Goal: Task Accomplishment & Management: Use online tool/utility

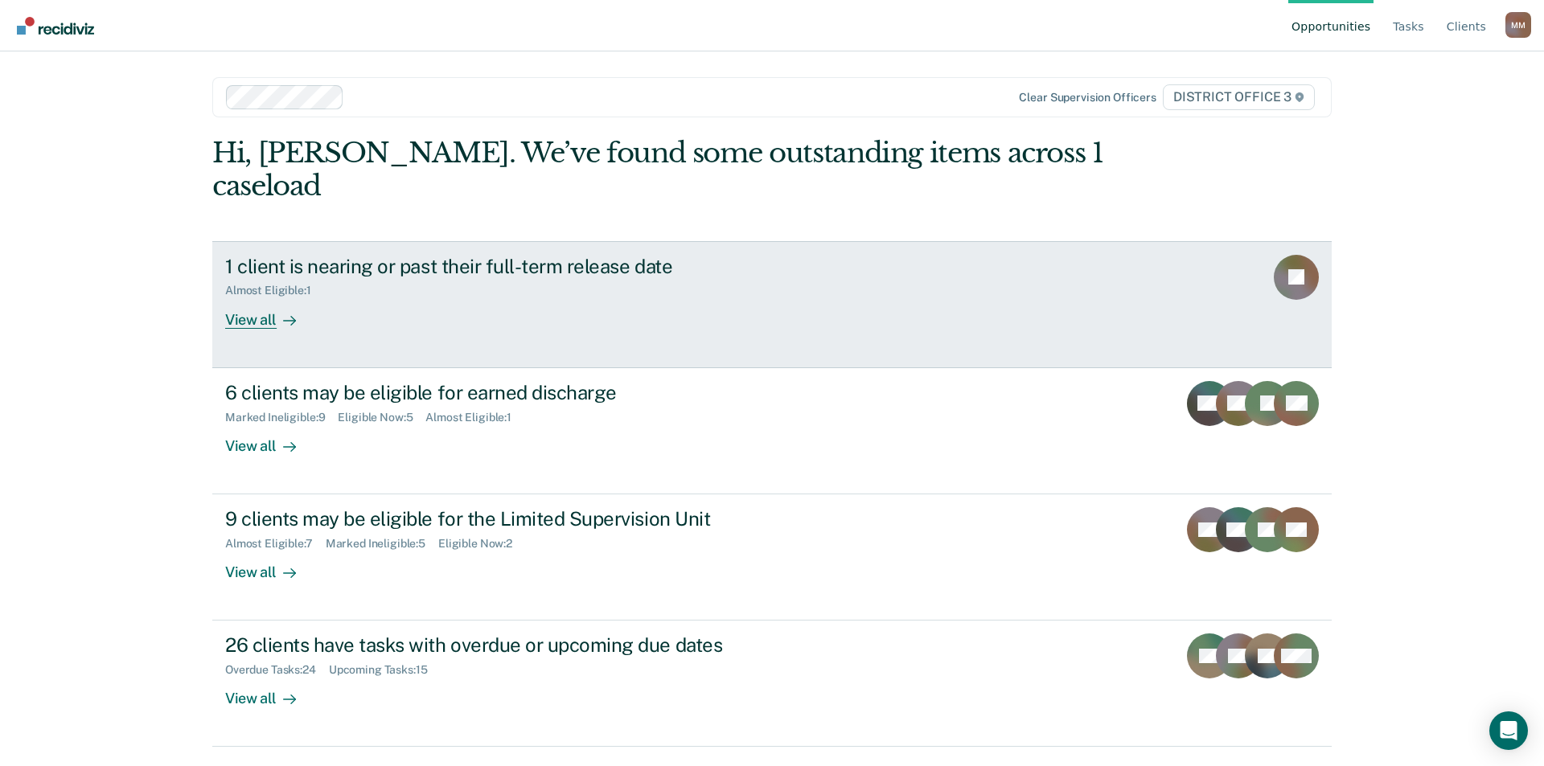
click at [261, 297] on div "View all" at bounding box center [270, 312] width 90 height 31
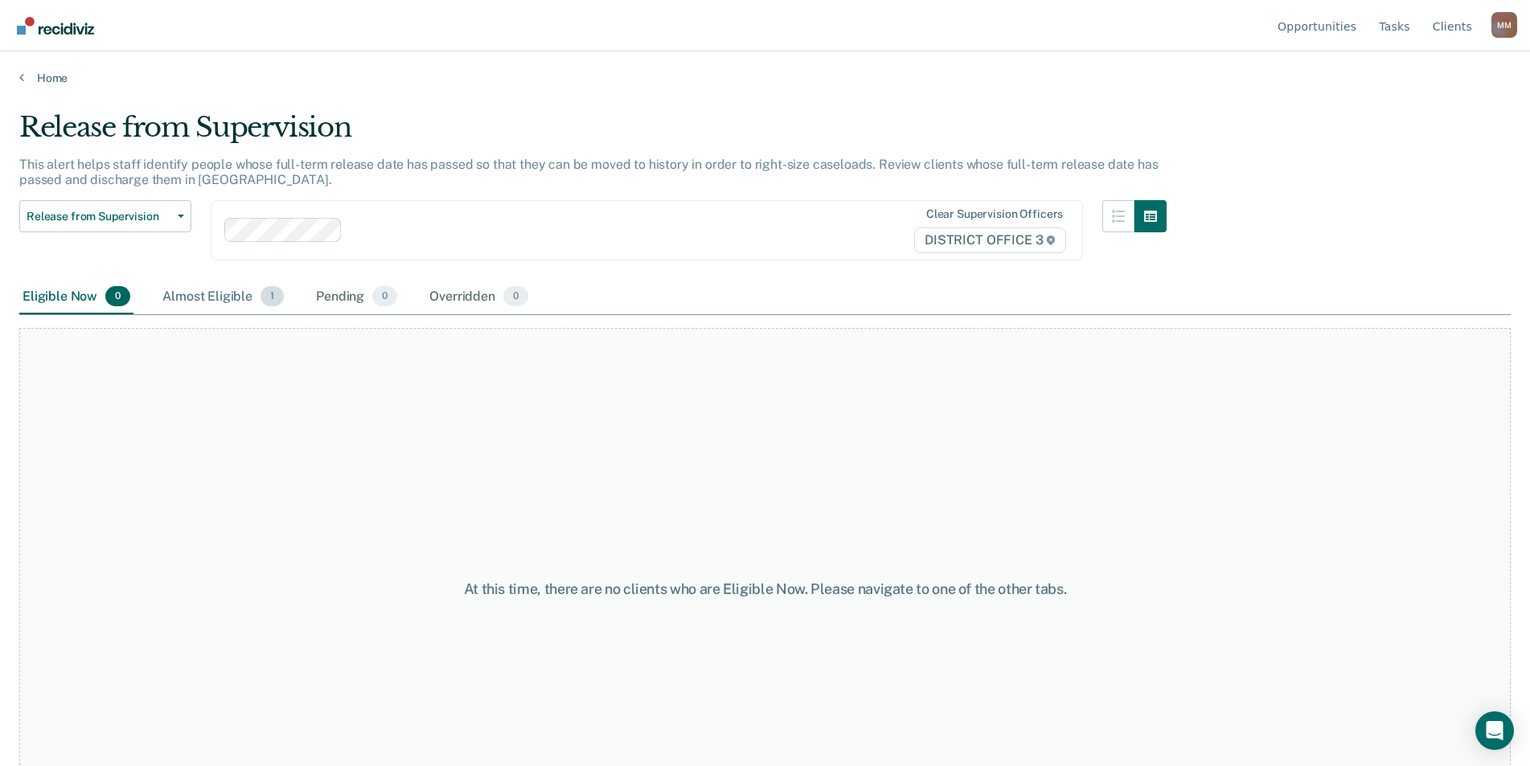
click at [199, 288] on div "Almost Eligible 1" at bounding box center [223, 297] width 128 height 35
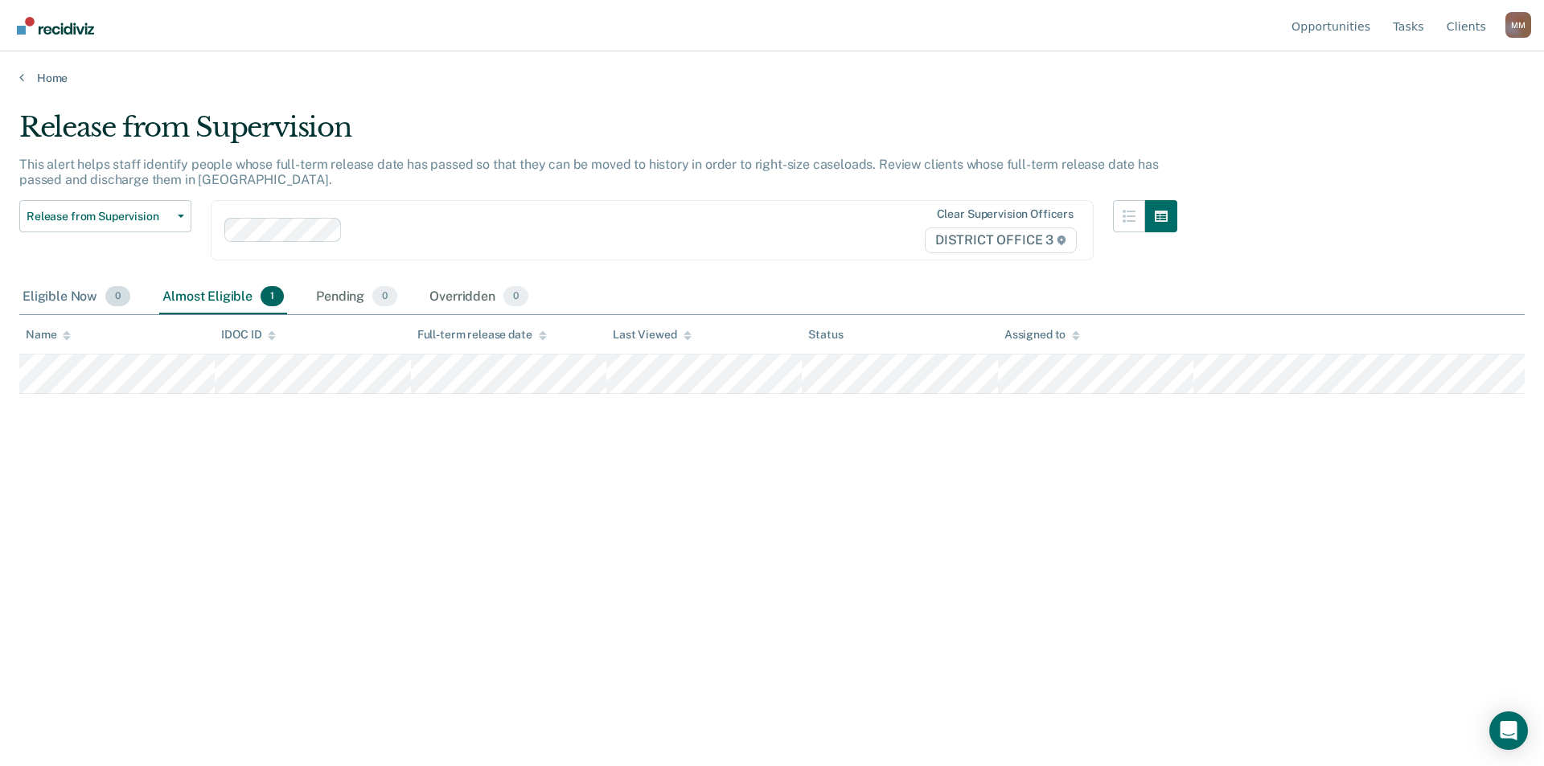
click at [69, 297] on div "Eligible Now 0" at bounding box center [76, 297] width 114 height 35
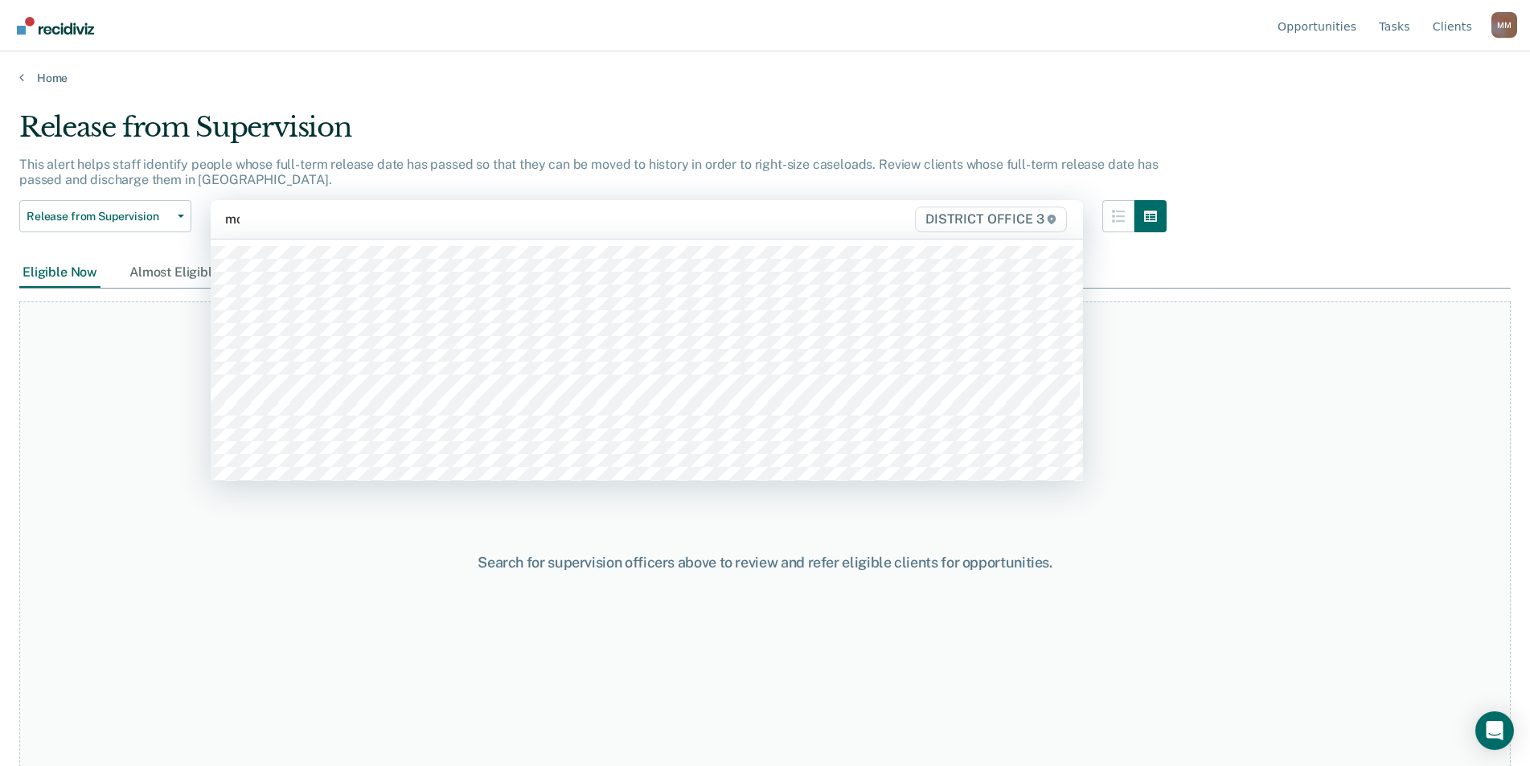
type input "mona"
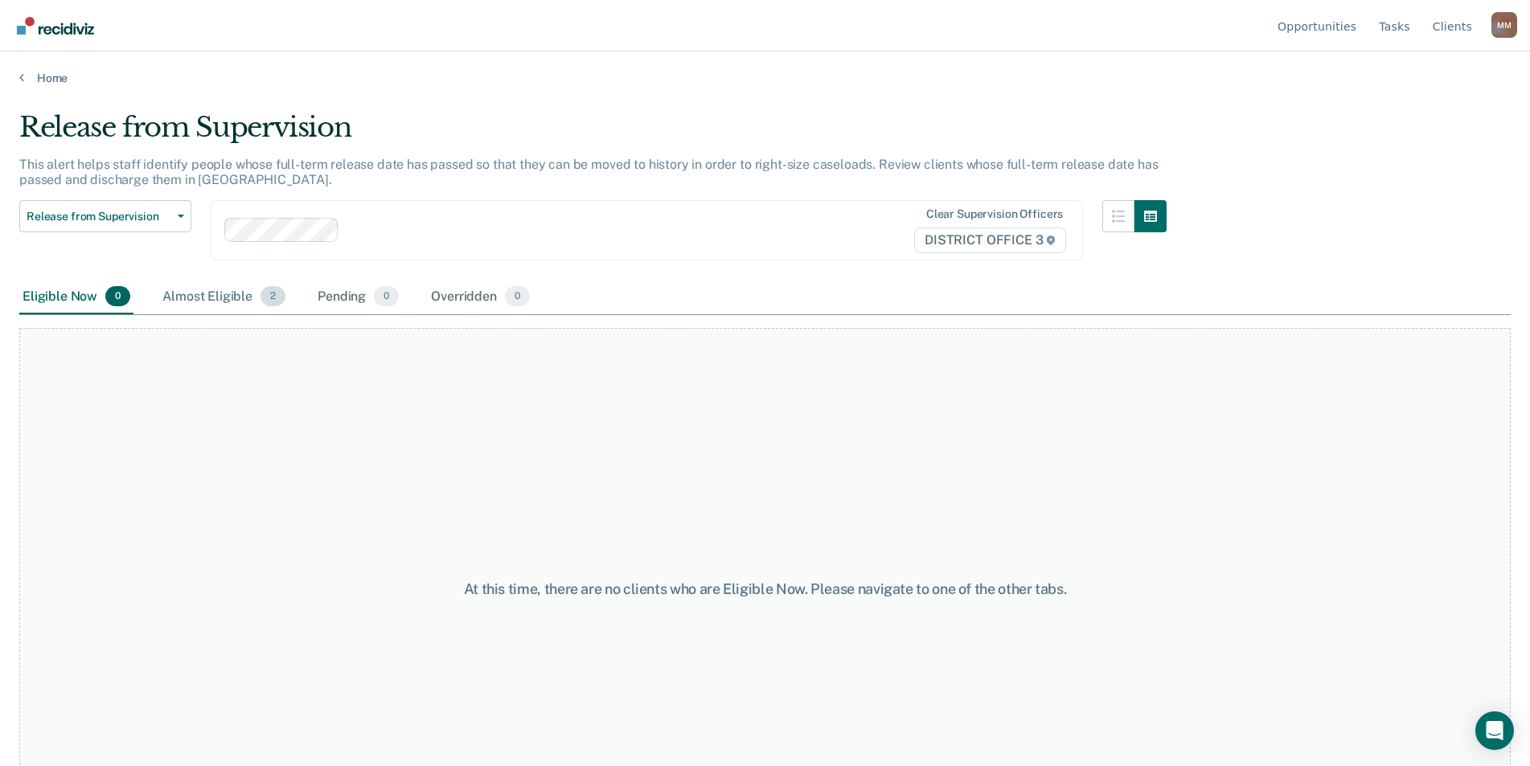
click at [221, 302] on div "Almost Eligible 2" at bounding box center [223, 297] width 129 height 35
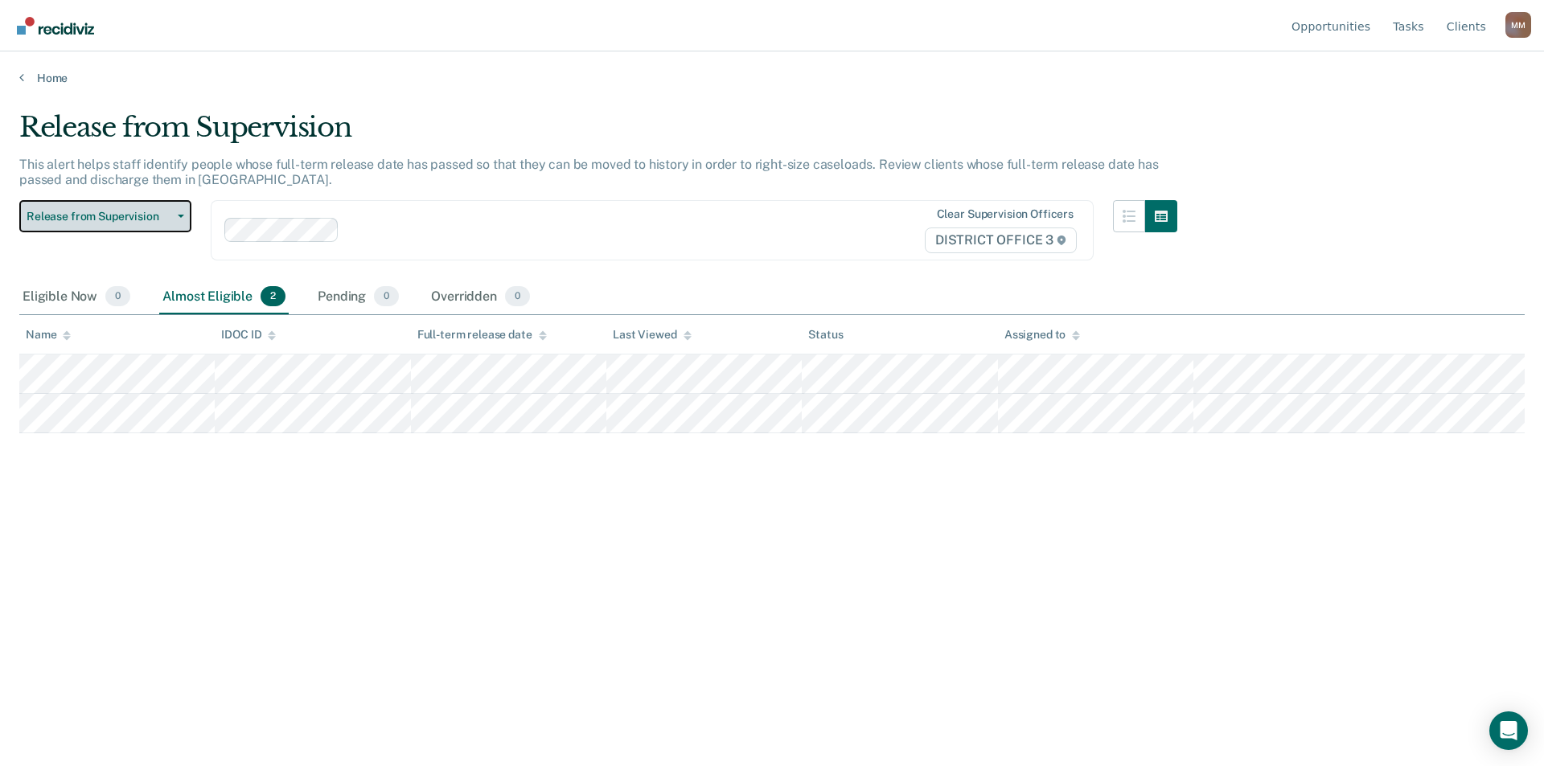
click at [183, 212] on button "Release from Supervision" at bounding box center [105, 216] width 172 height 32
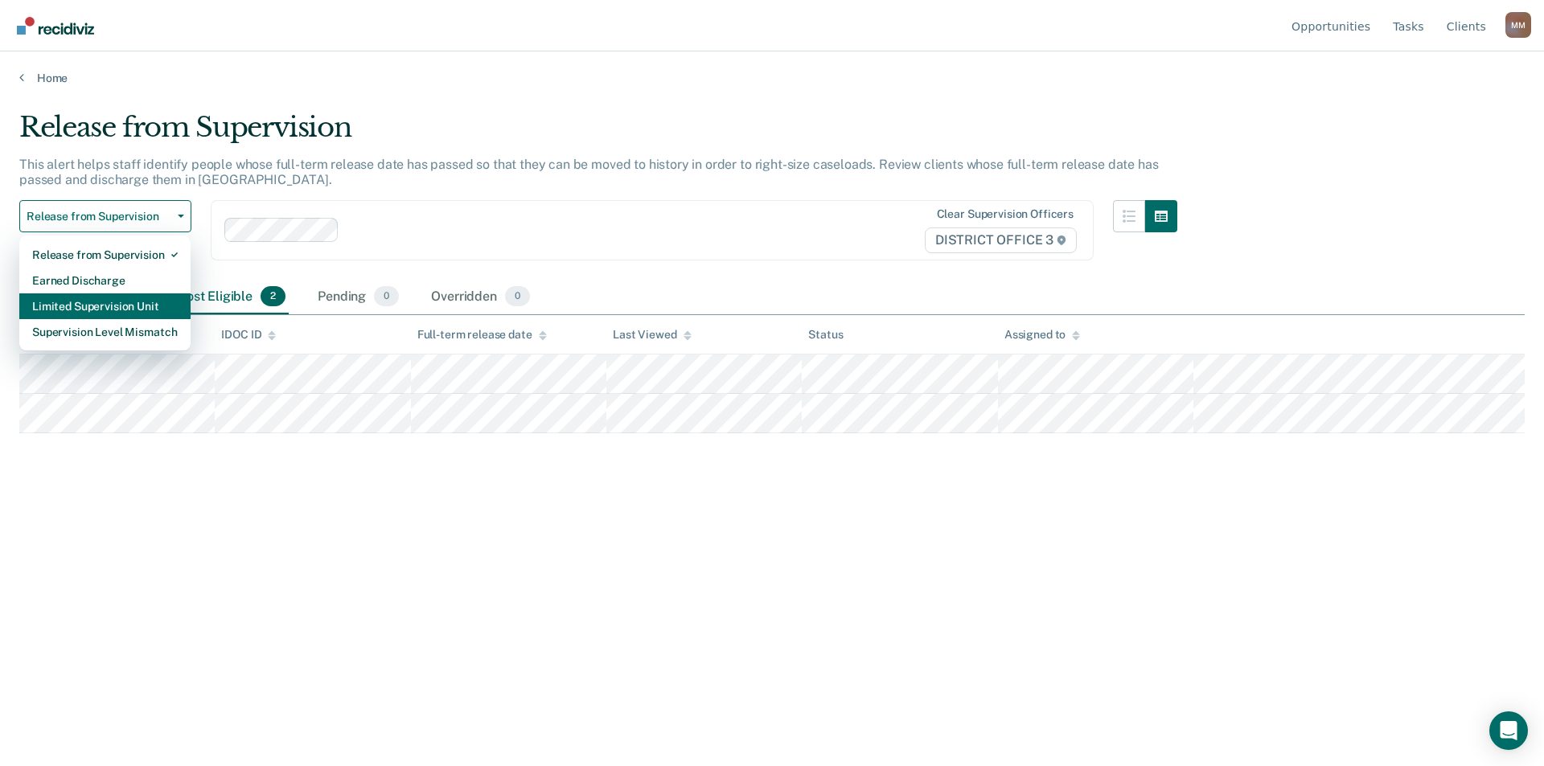
click at [136, 298] on div "Limited Supervision Unit" at bounding box center [105, 306] width 146 height 26
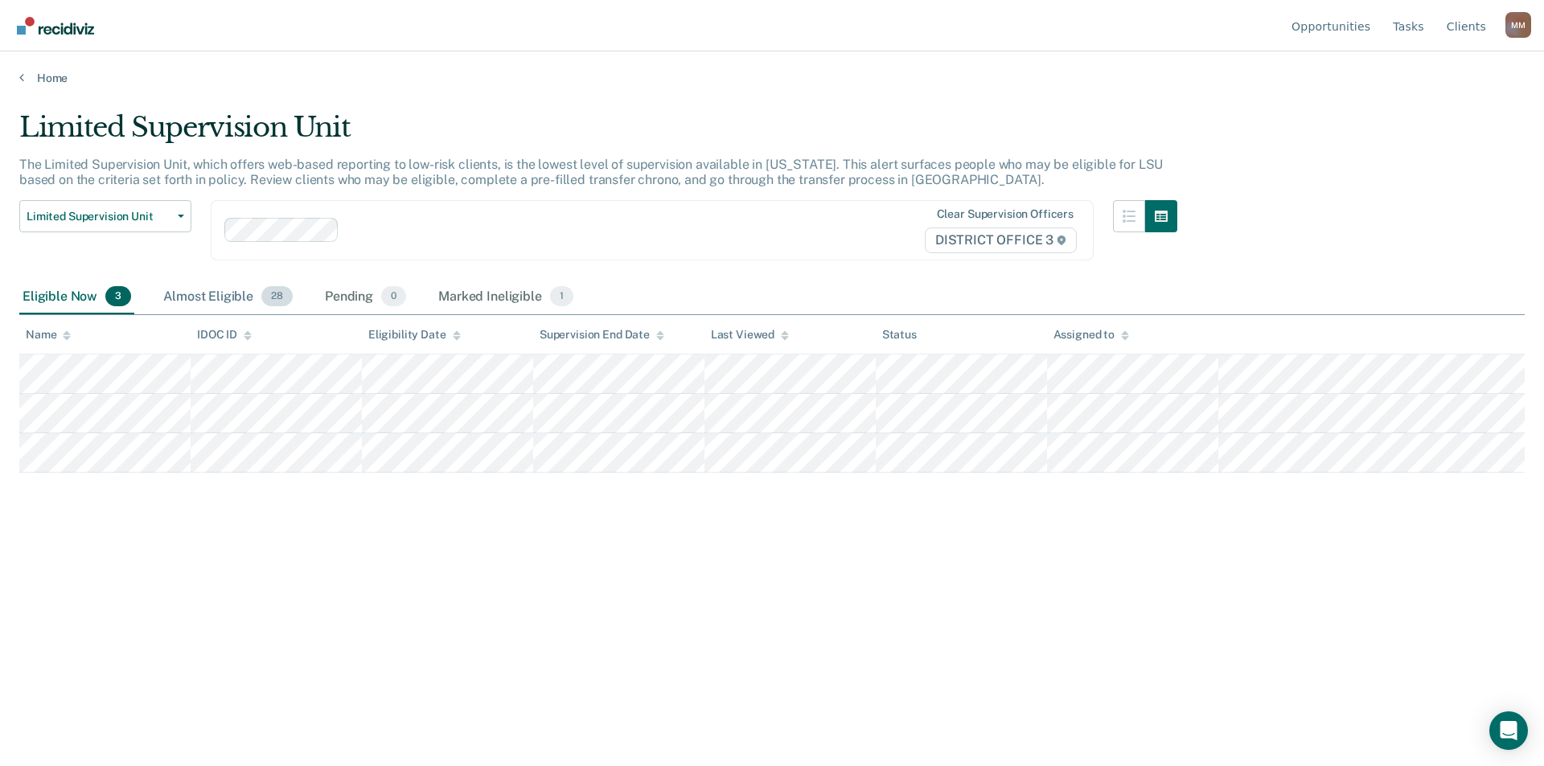
click at [232, 296] on div "Almost Eligible 28" at bounding box center [228, 297] width 136 height 35
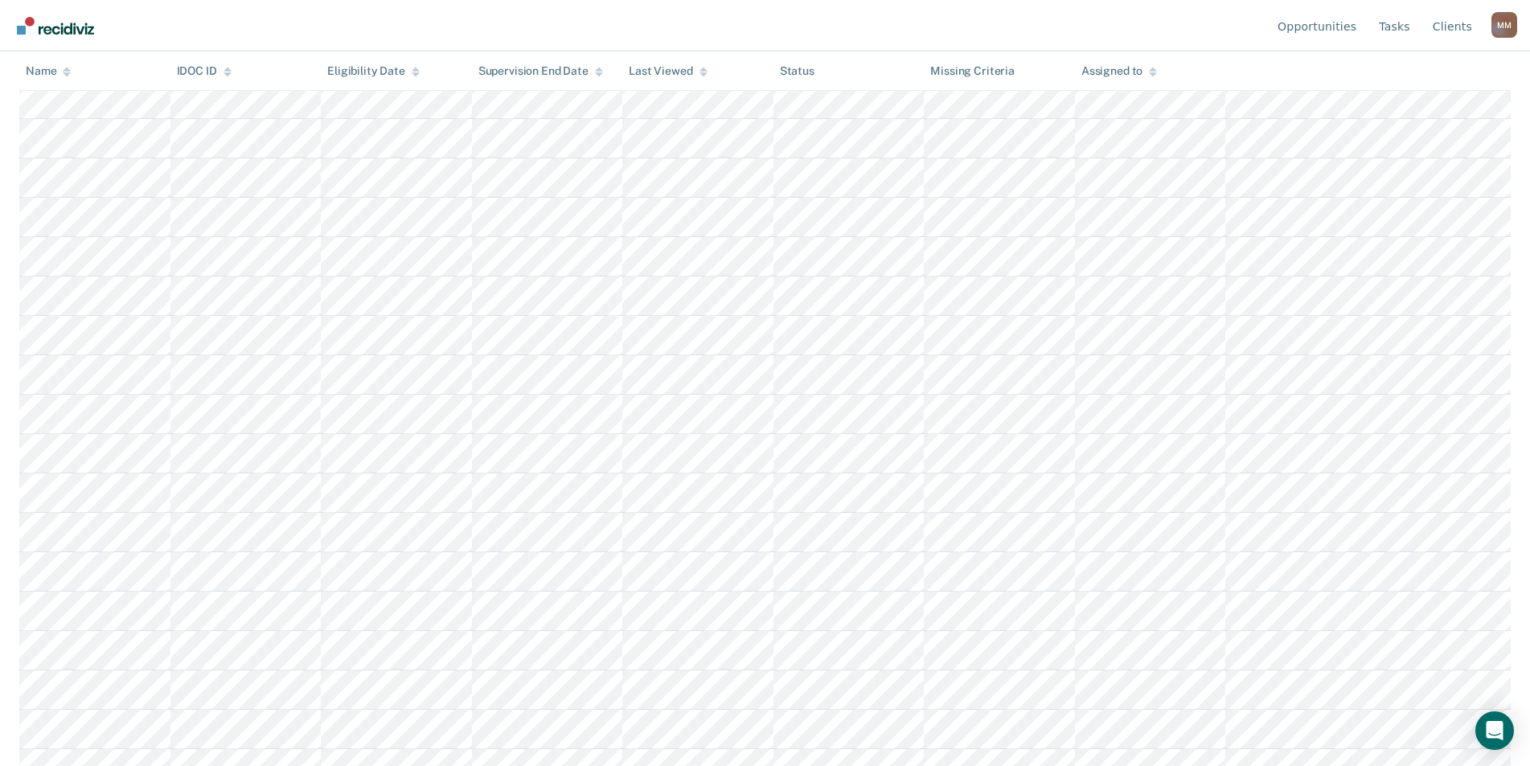
scroll to position [691, 0]
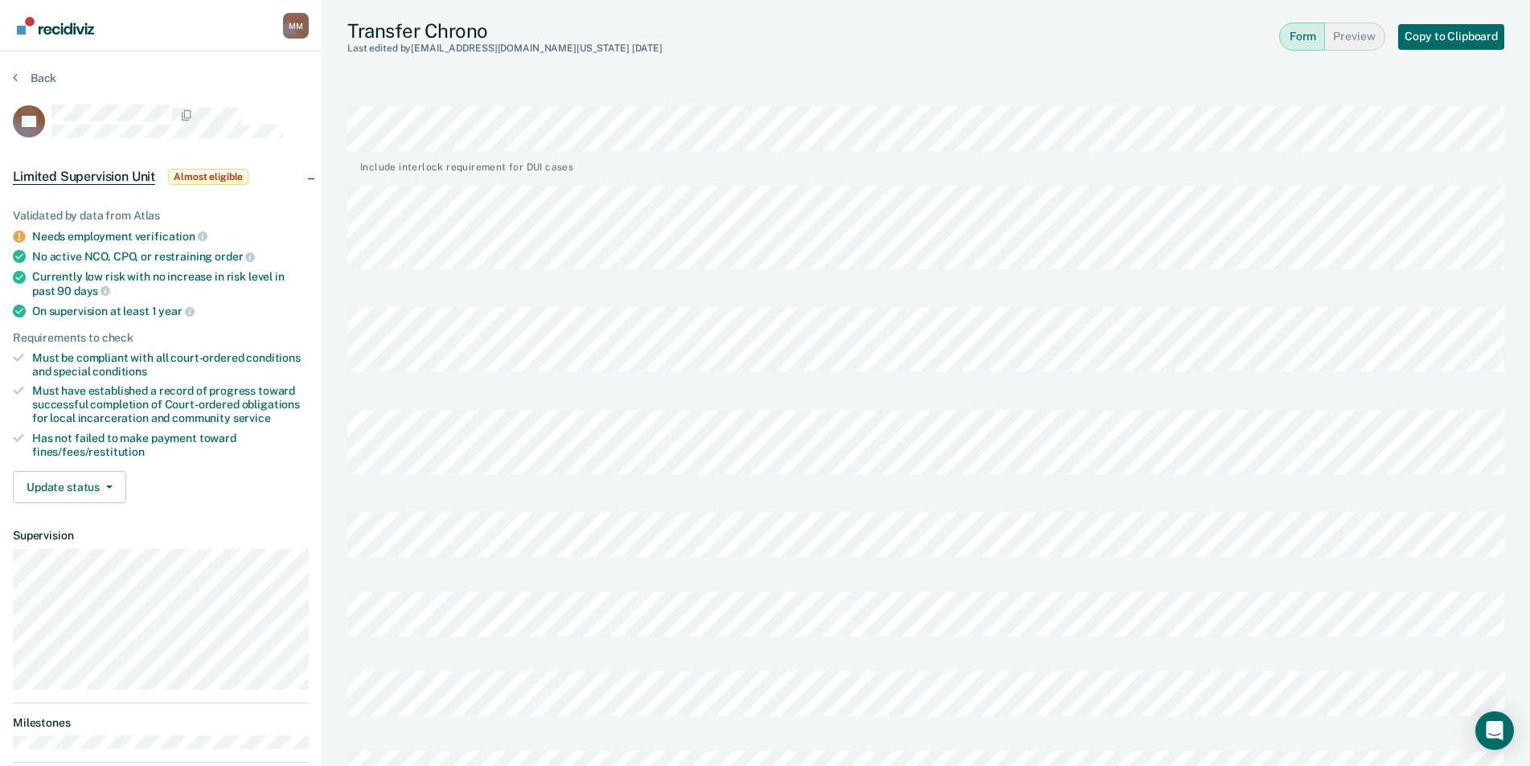
click at [817, 564] on div at bounding box center [925, 571] width 1157 height 15
click at [39, 72] on button "Back" at bounding box center [34, 78] width 43 height 14
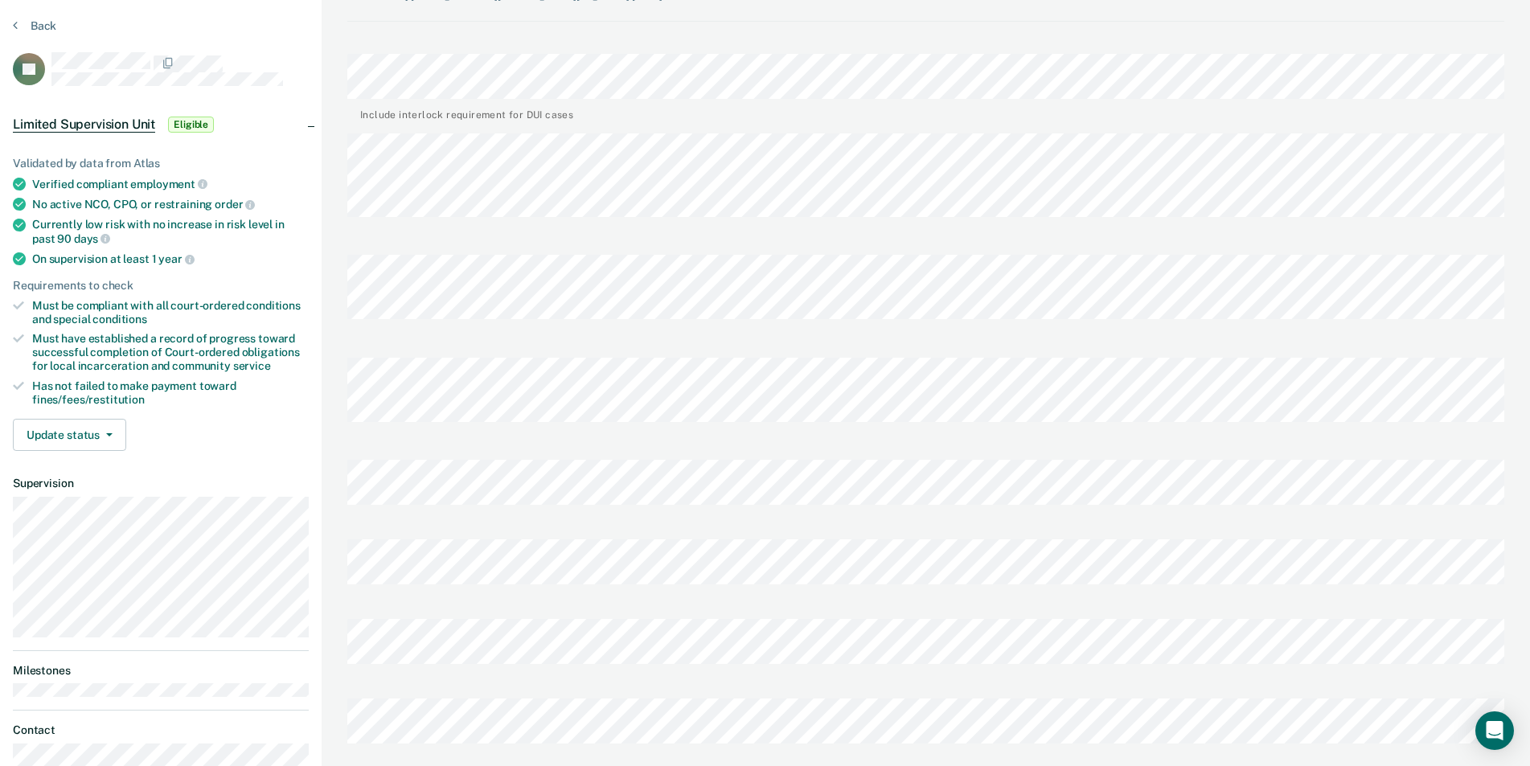
scroll to position [80, 0]
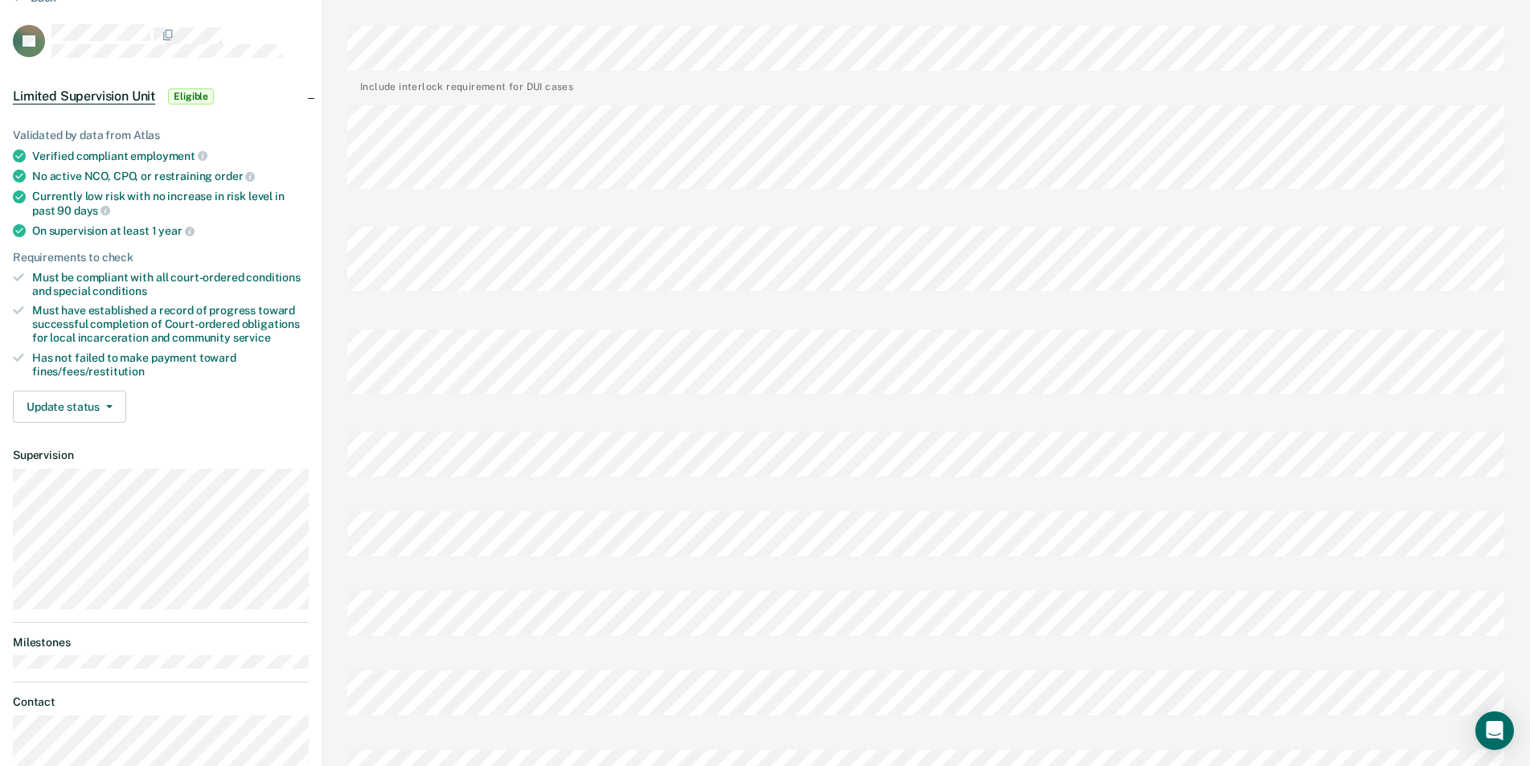
click at [245, 447] on div "Martinez, Mona M M Profile How it works Log Out Back HJ Limited Supervision Uni…" at bounding box center [765, 603] width 1530 height 1366
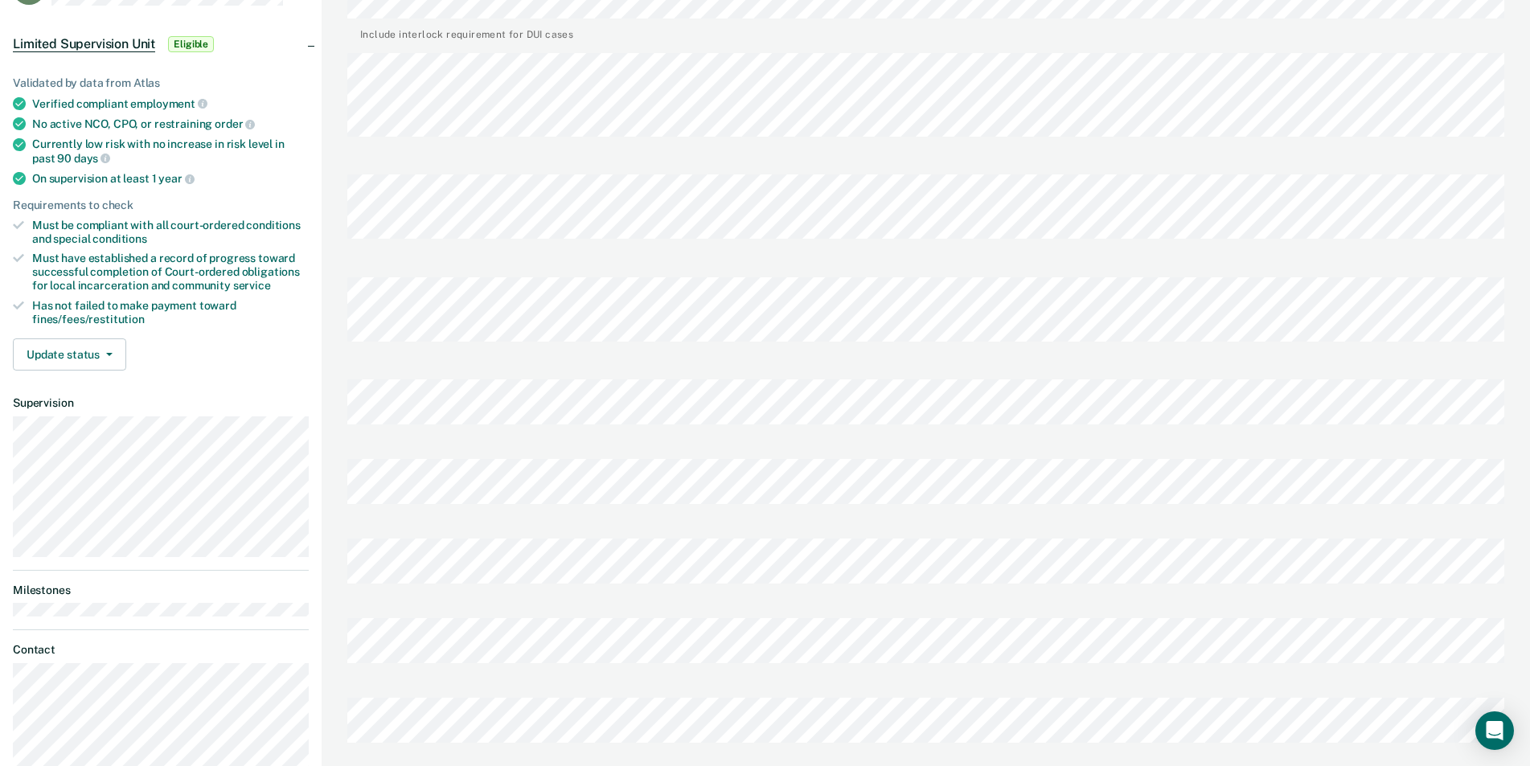
scroll to position [0, 0]
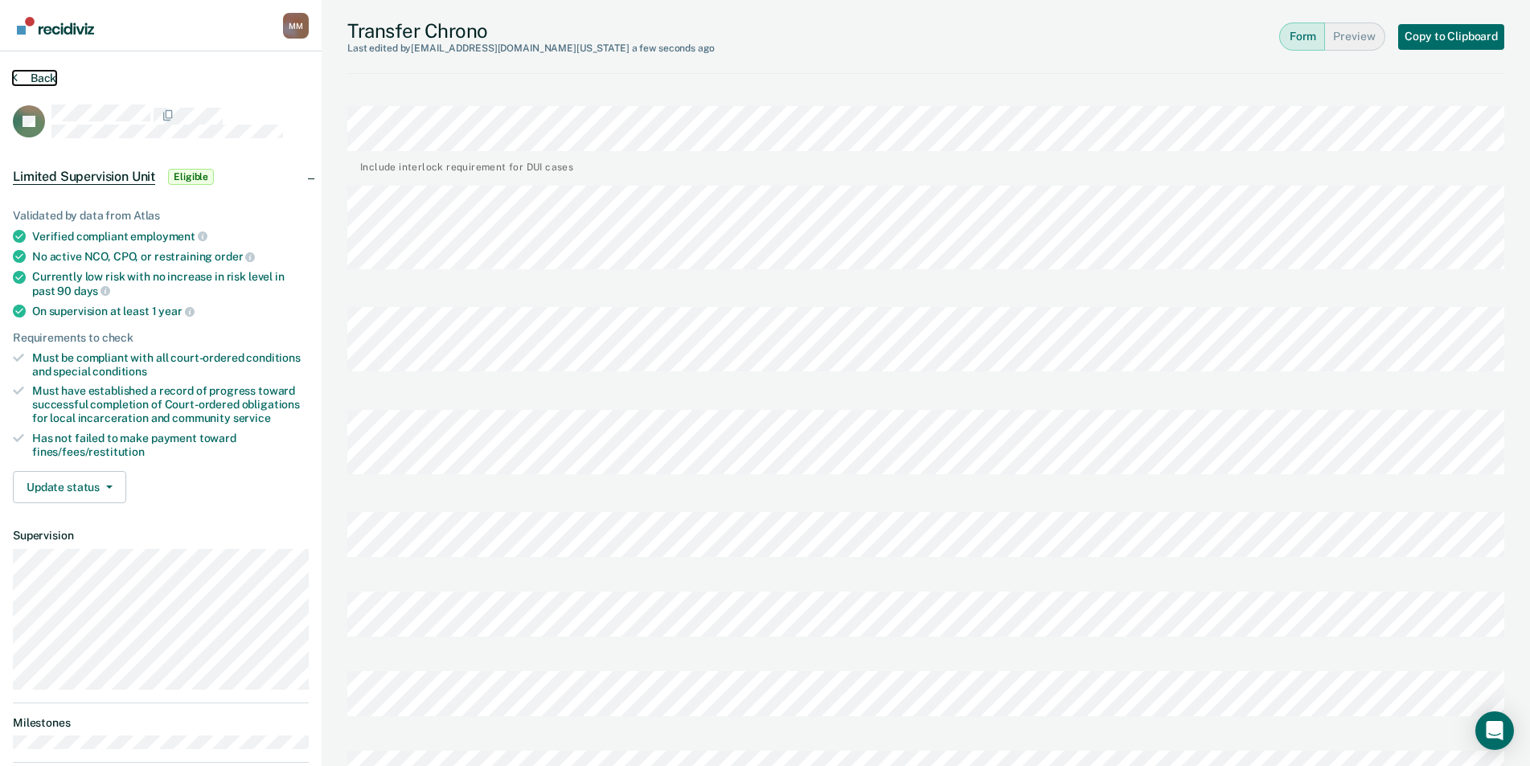
click at [23, 73] on button "Back" at bounding box center [34, 78] width 43 height 14
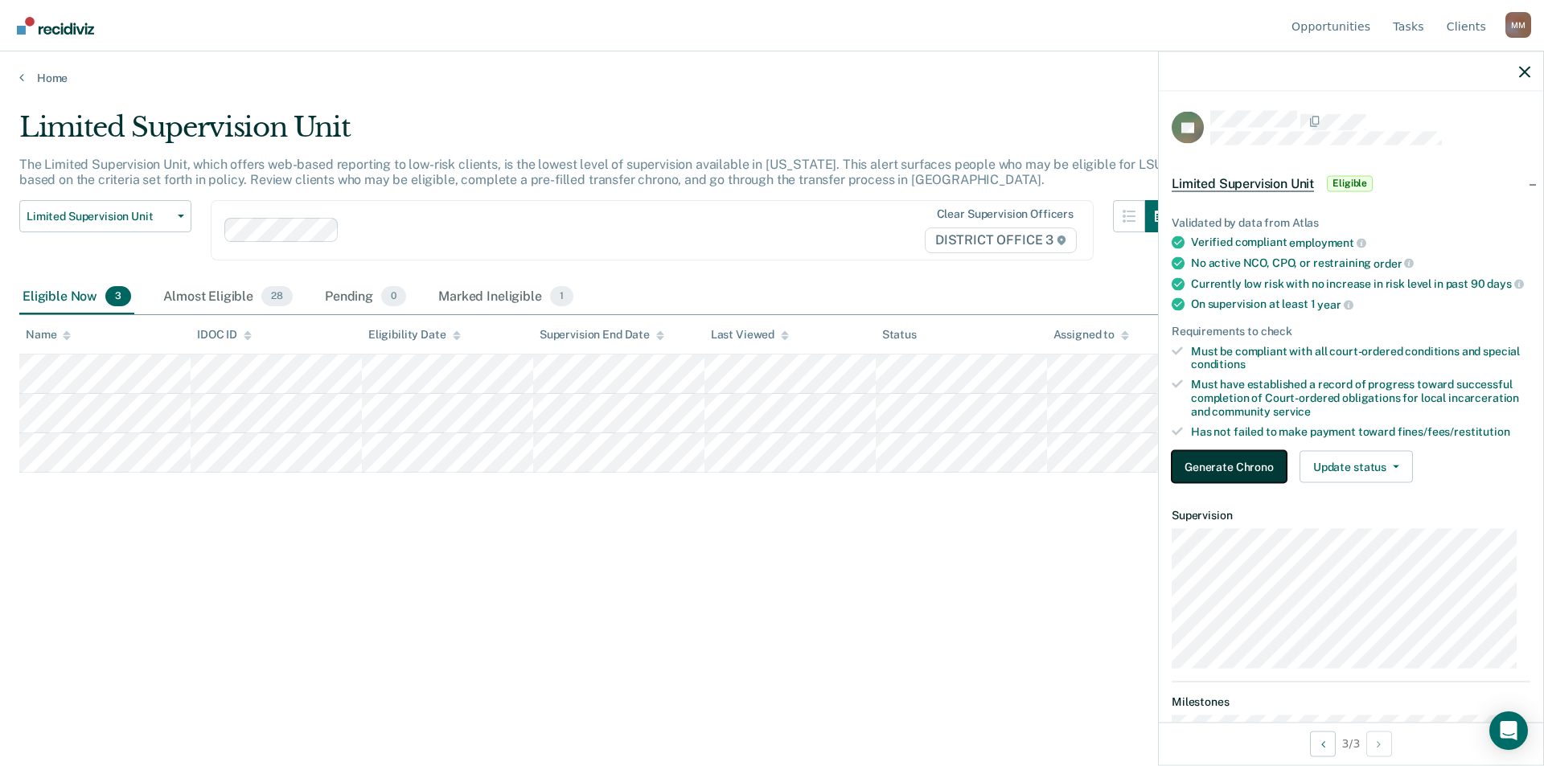
click at [1267, 476] on button "Generate Chrono" at bounding box center [1228, 467] width 115 height 32
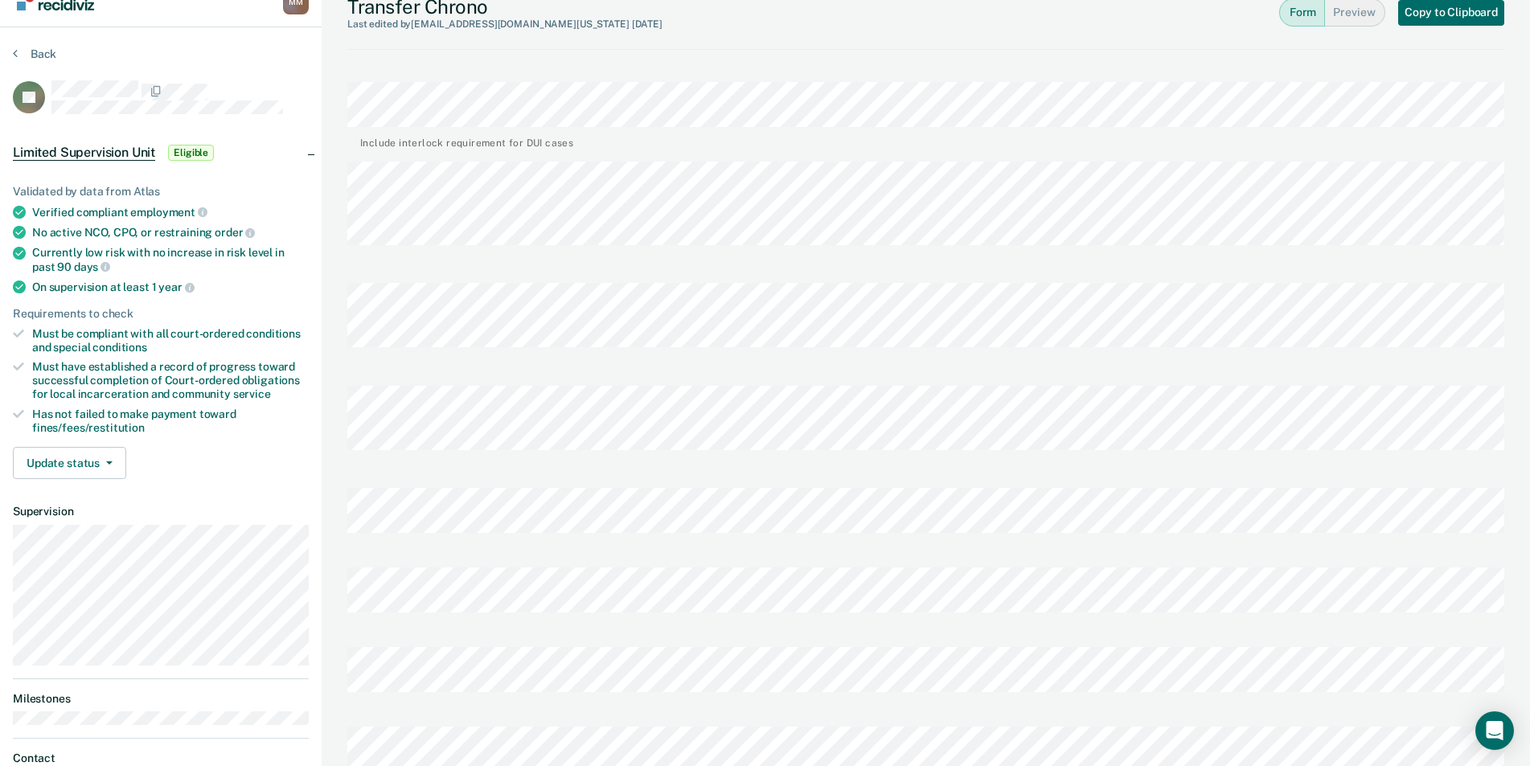
scroll to position [20, 0]
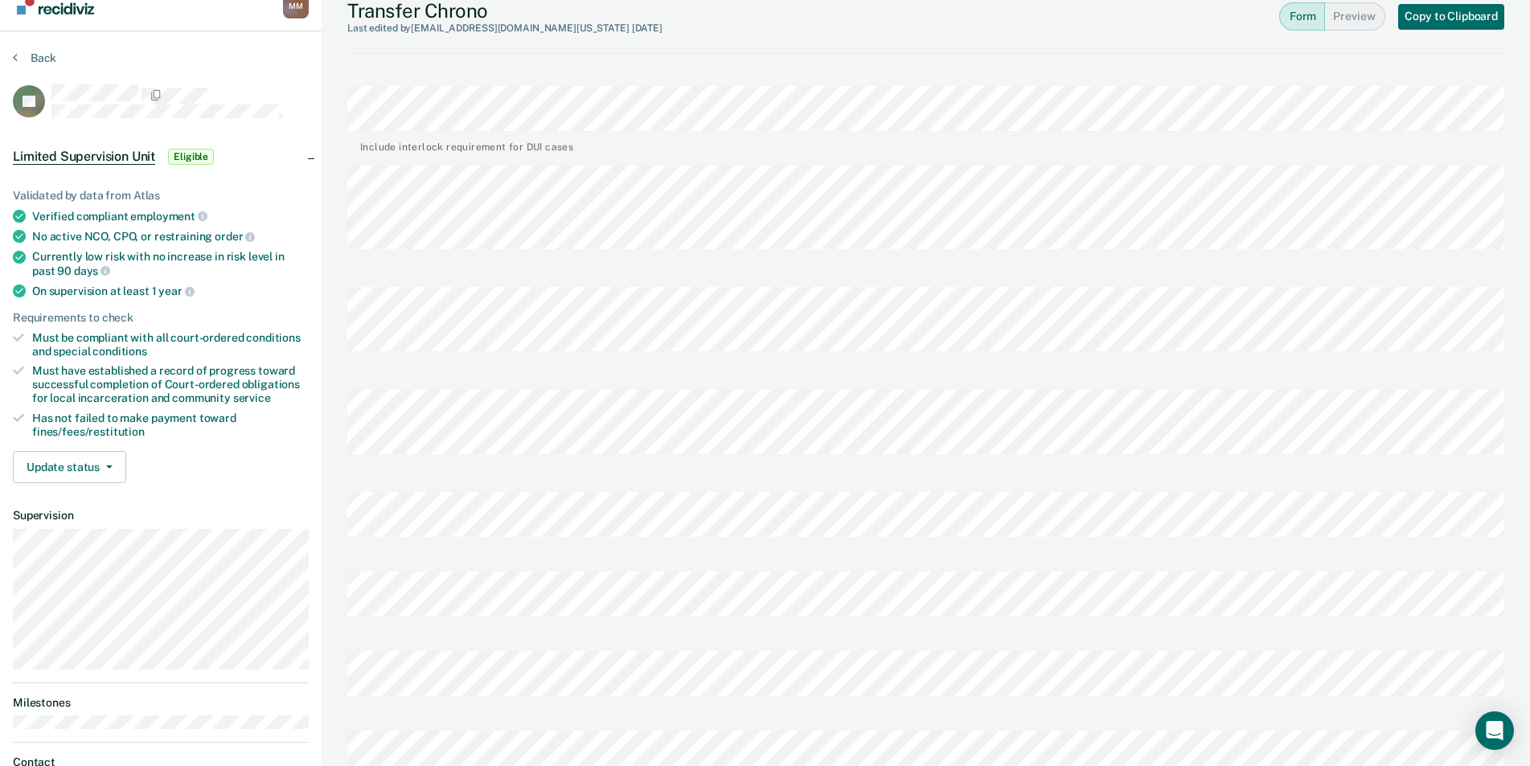
click at [343, 241] on div "Transfer Chrono Last edited by monamart@idoc.idaho.gov 23 days ago Form Preview…" at bounding box center [926, 663] width 1208 height 1366
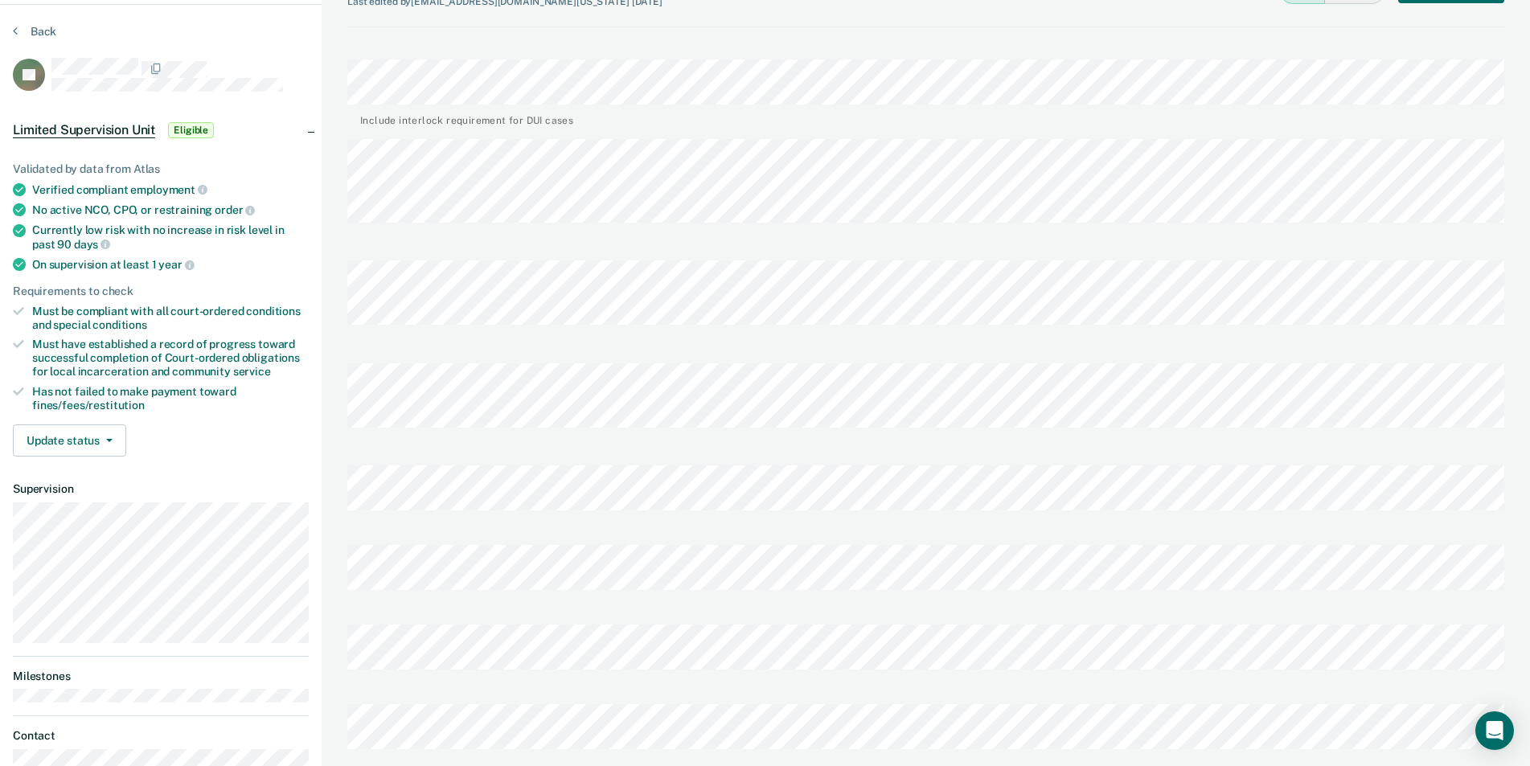
scroll to position [0, 0]
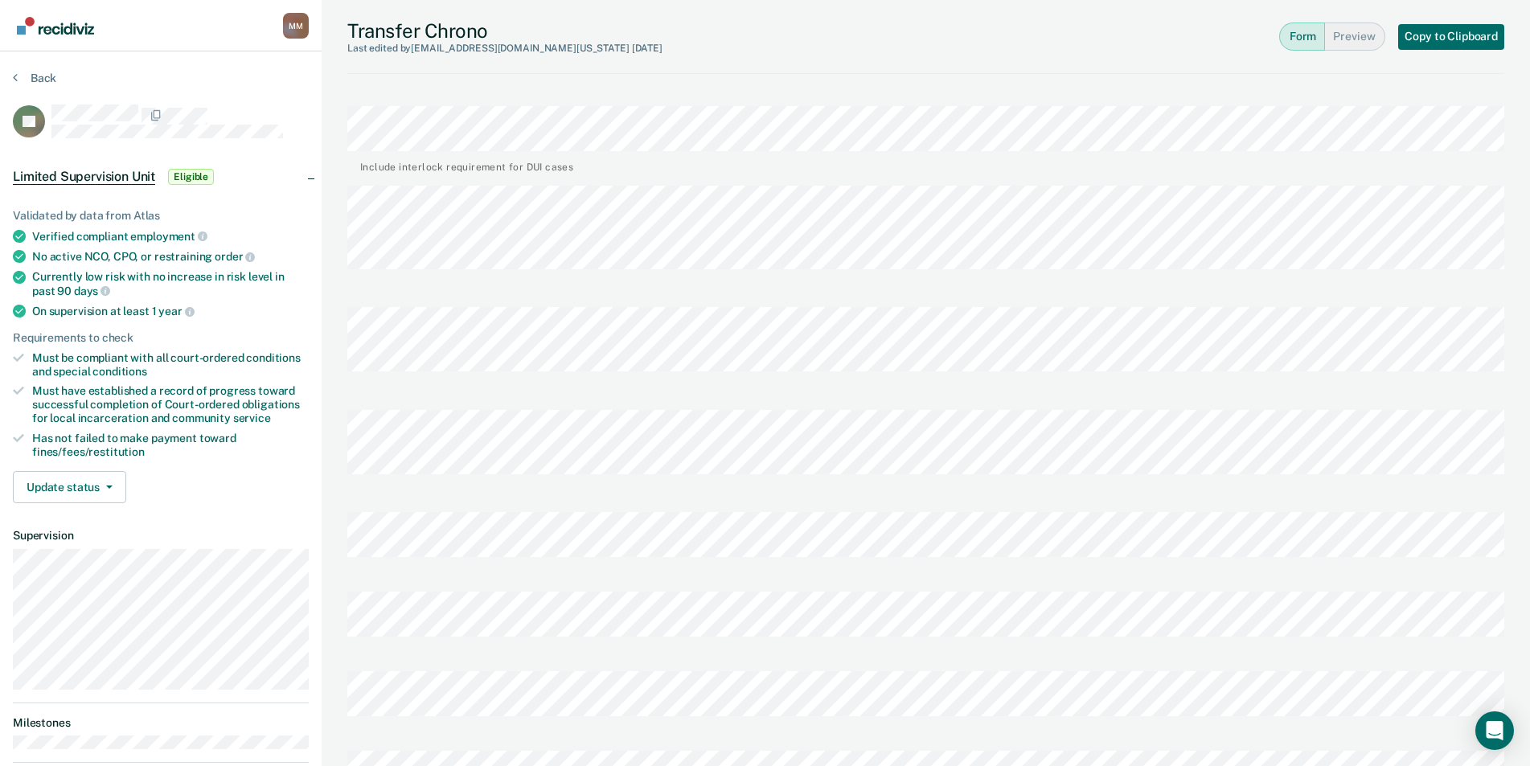
click at [548, 473] on div at bounding box center [925, 448] width 1157 height 102
